Goal: Navigation & Orientation: Understand site structure

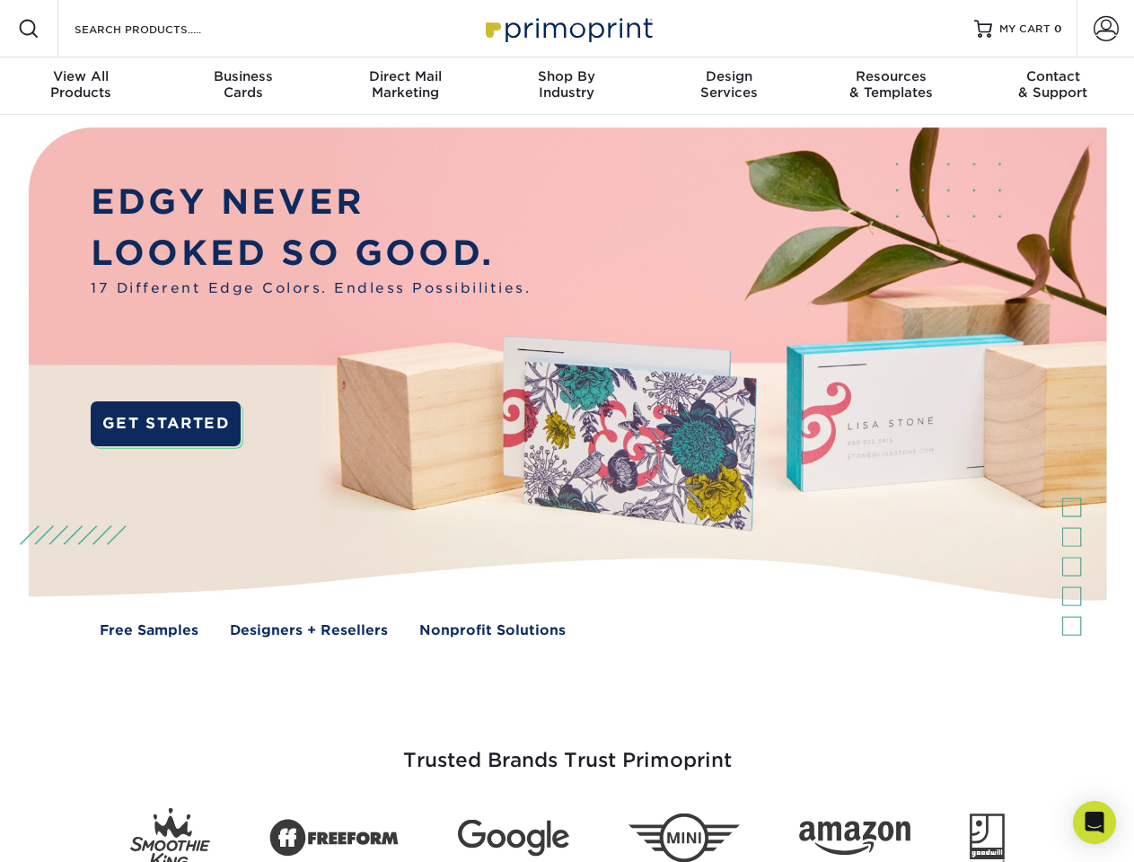
click at [567, 431] on img at bounding box center [566, 395] width 1122 height 561
click at [29, 29] on span at bounding box center [29, 29] width 22 height 22
click at [1105, 29] on span at bounding box center [1106, 28] width 25 height 25
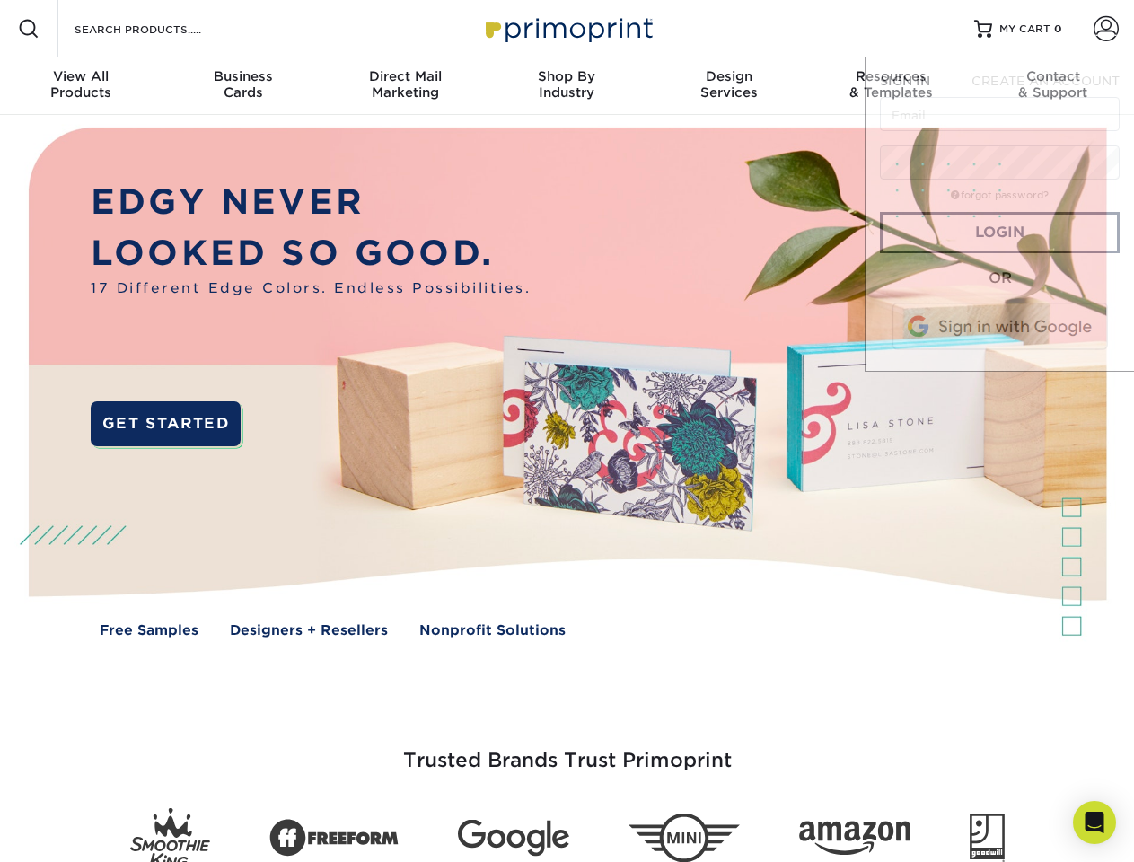
click at [81, 86] on div "View All Products" at bounding box center [81, 84] width 162 height 32
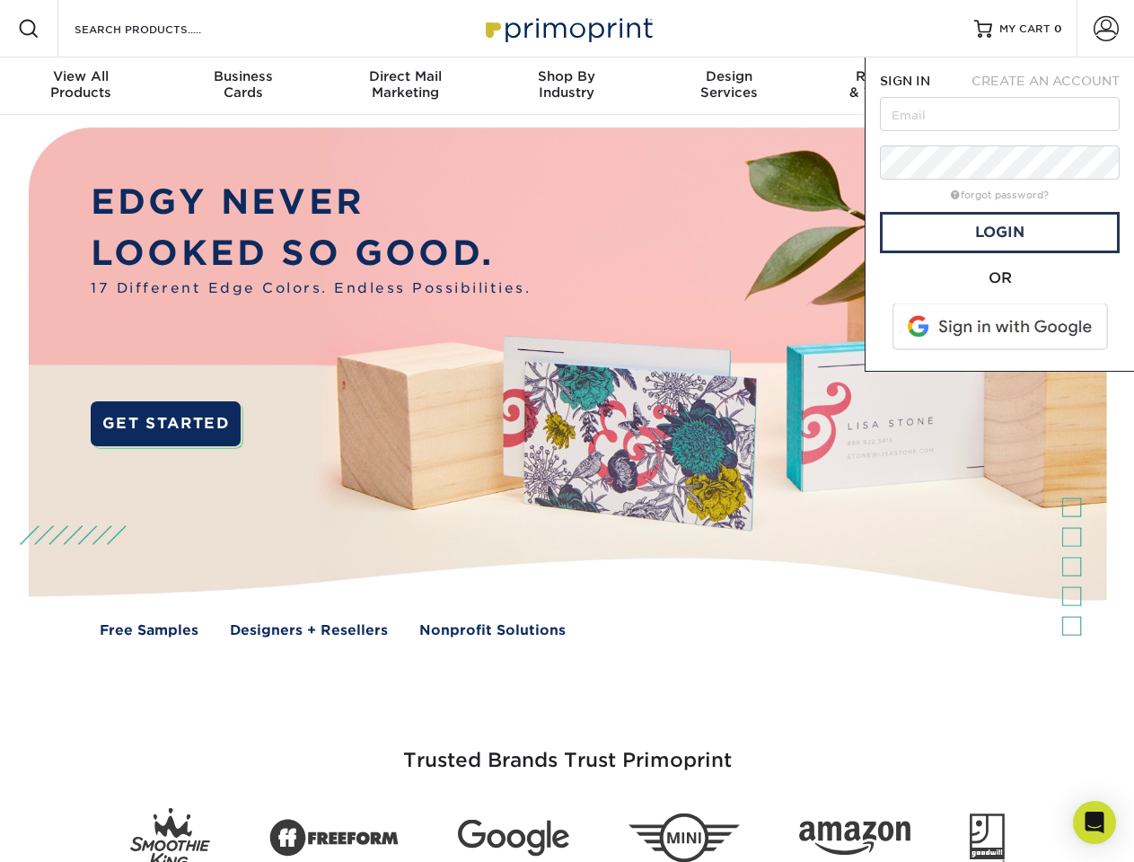
click at [242, 86] on div "Business Cards" at bounding box center [243, 84] width 162 height 32
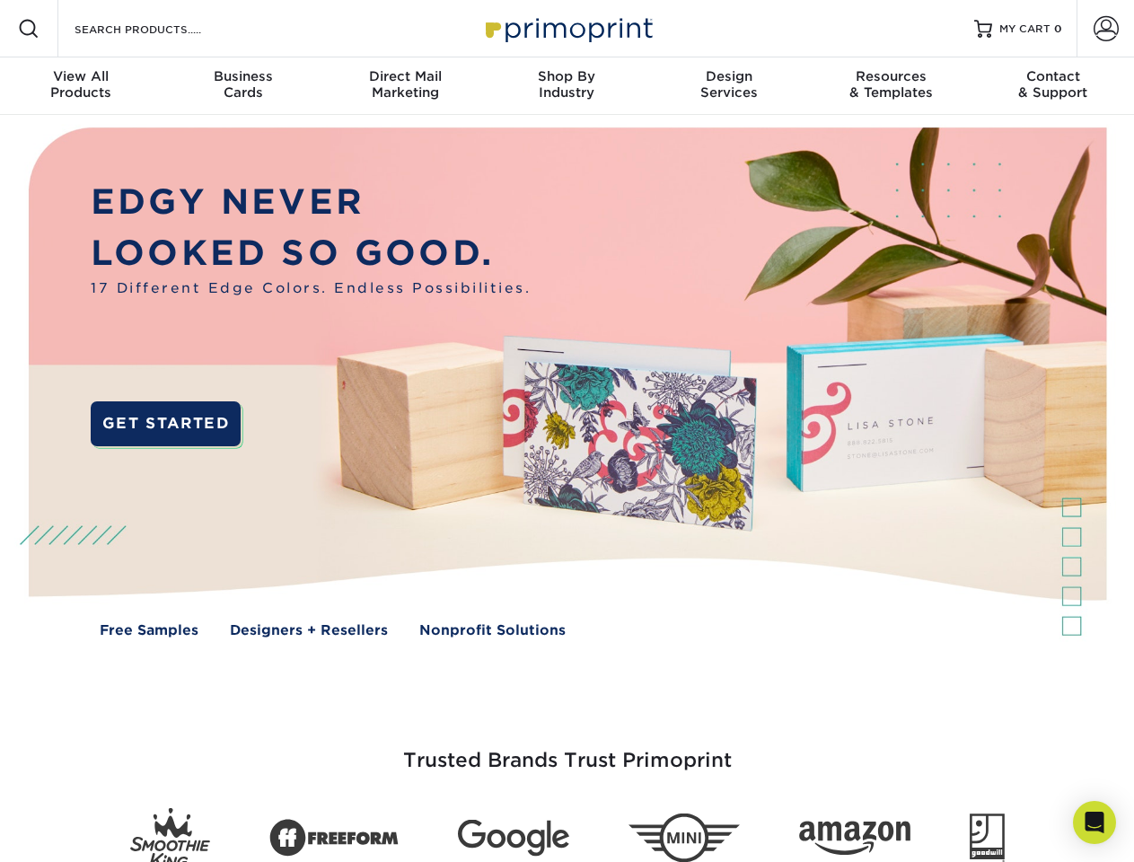
click at [405, 86] on div "Direct Mail Marketing" at bounding box center [405, 84] width 162 height 32
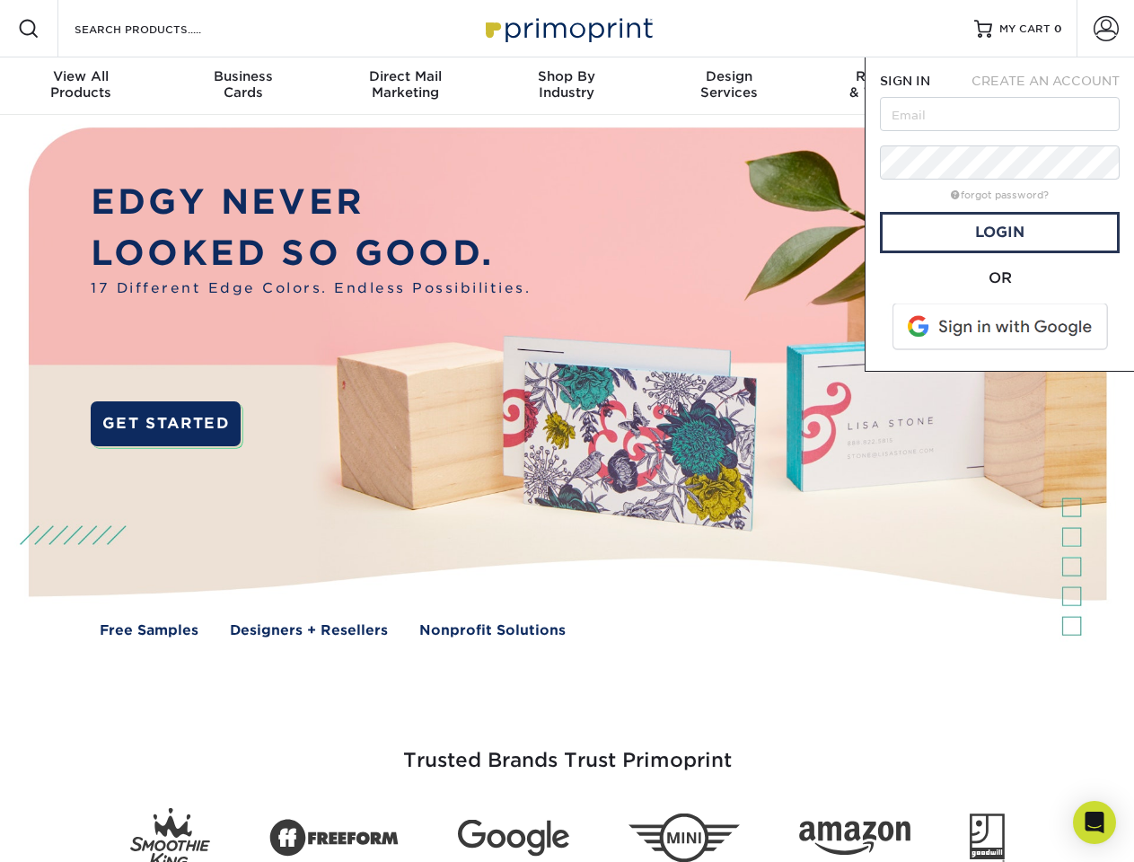
click at [567, 86] on div "Shop By Industry" at bounding box center [567, 84] width 162 height 32
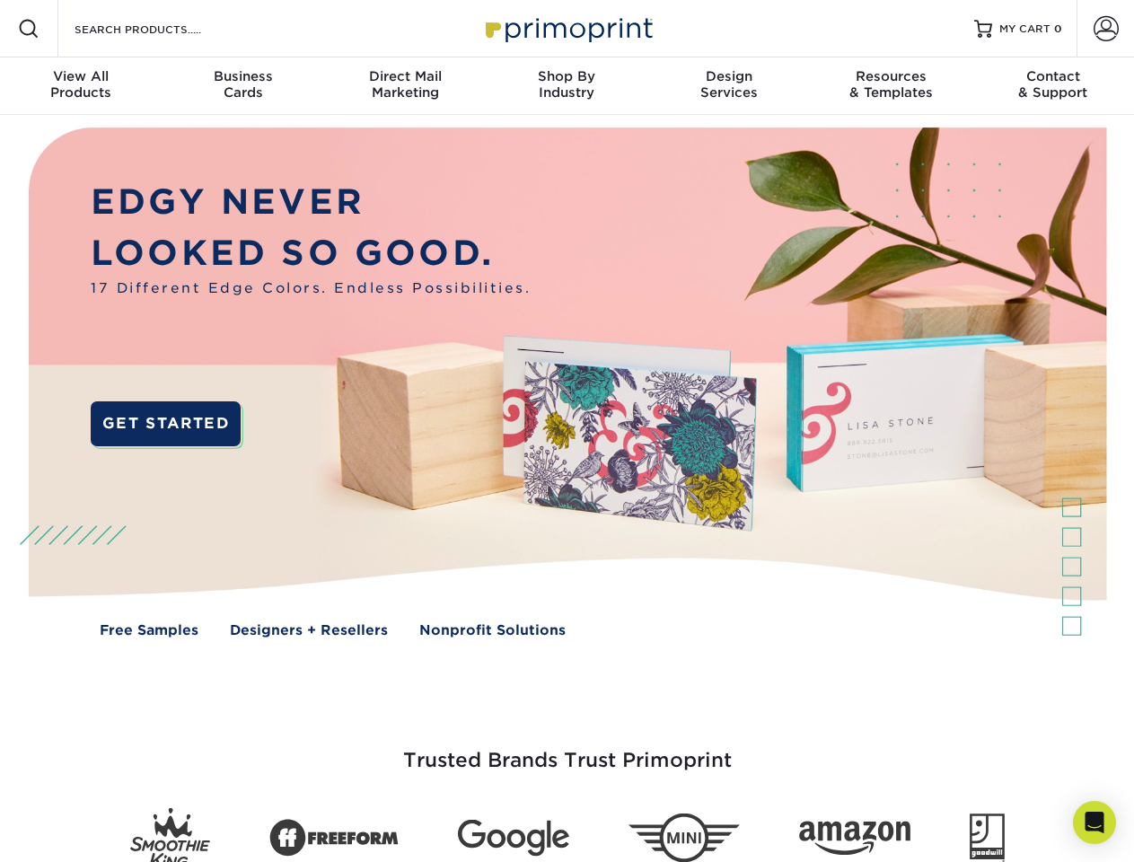
click at [729, 86] on div "Design Services" at bounding box center [729, 84] width 162 height 32
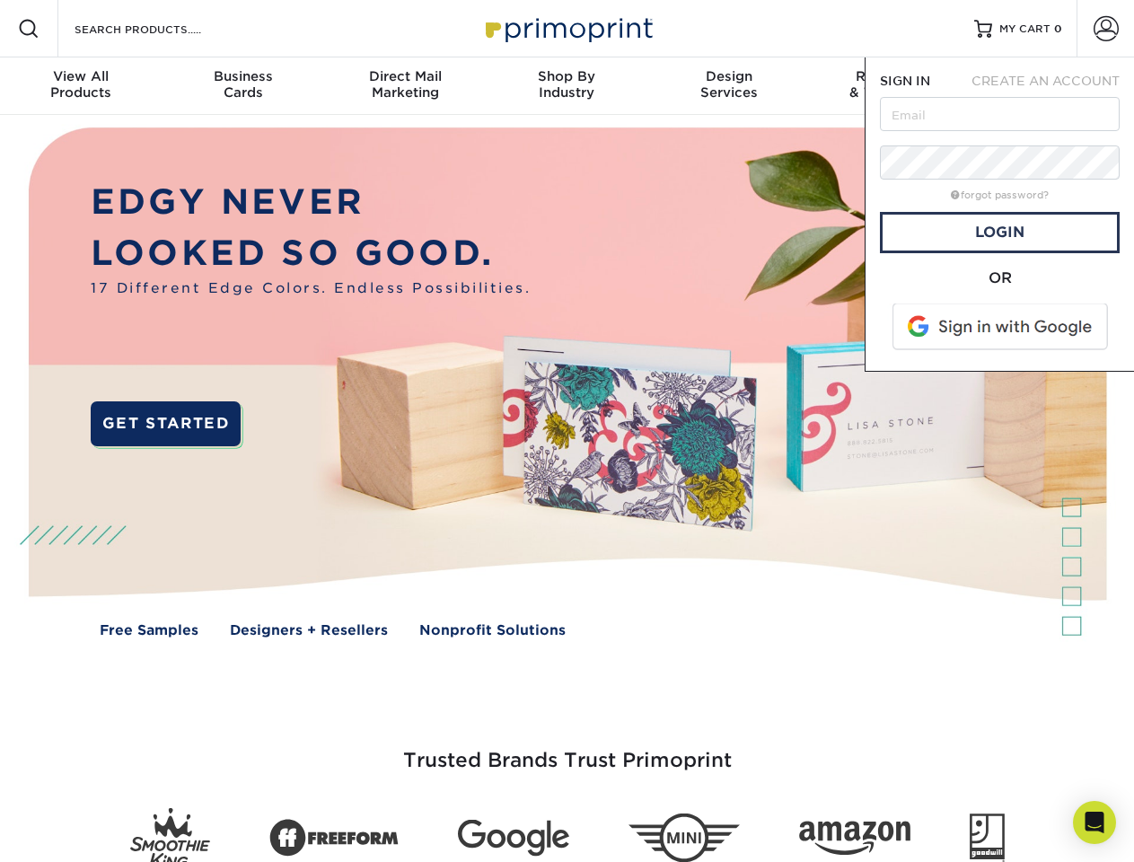
click at [891, 86] on span "SIGN IN" at bounding box center [905, 81] width 50 height 14
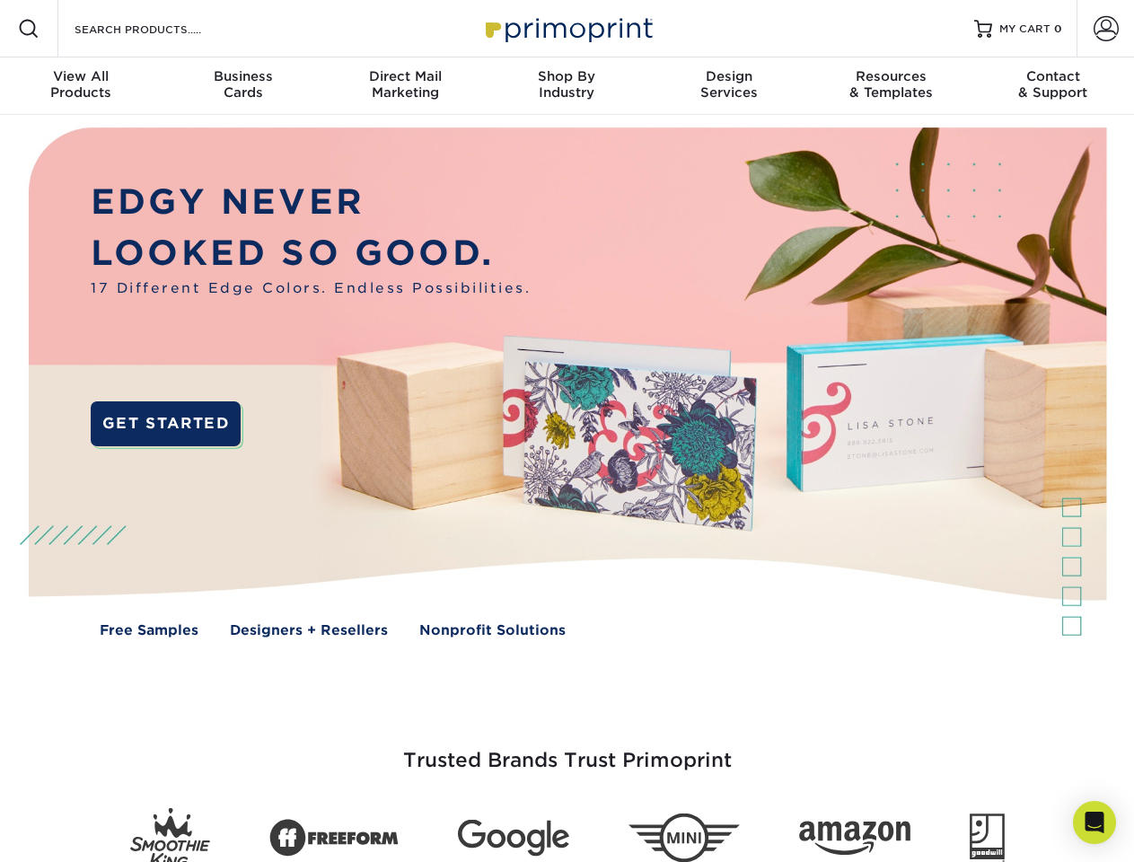
click at [1053, 86] on div "Contact & Support" at bounding box center [1053, 84] width 162 height 32
